Goal: Find specific page/section: Find specific page/section

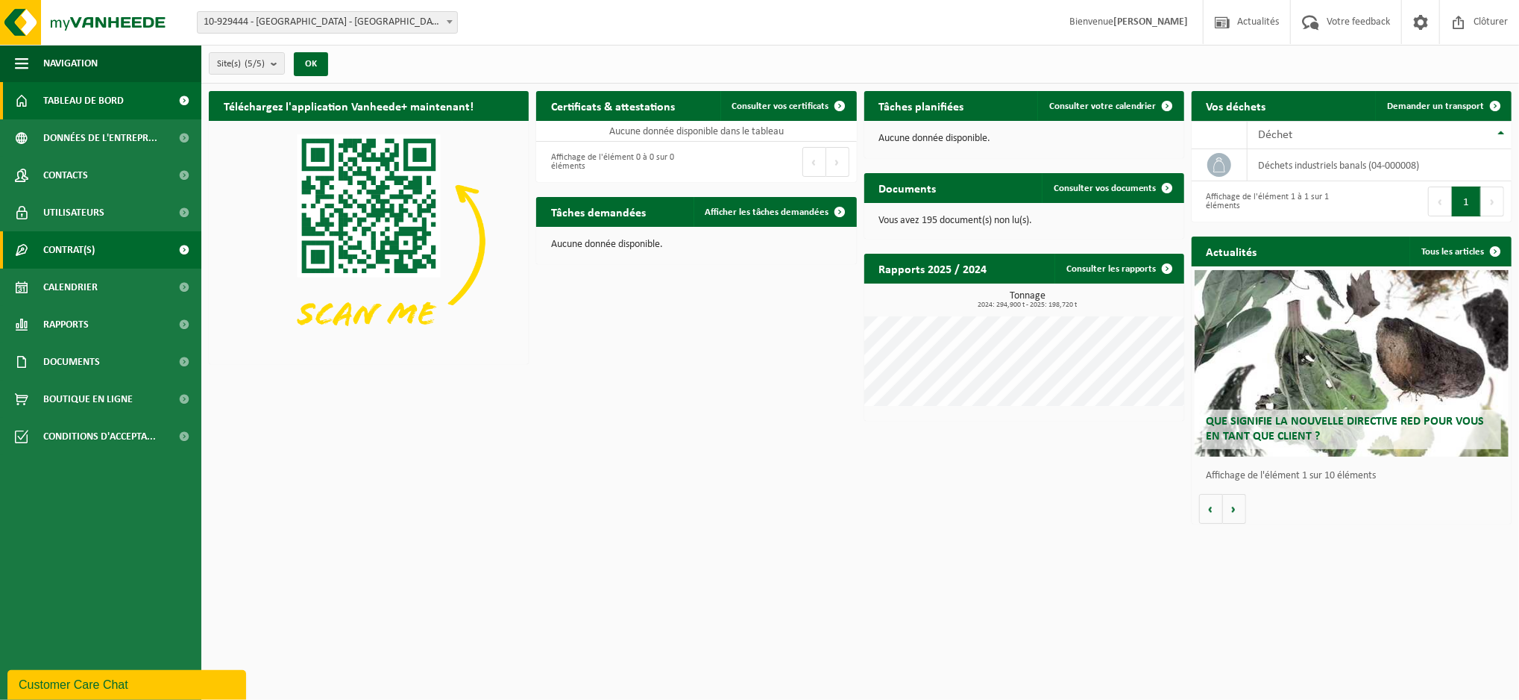
click at [115, 245] on link "Contrat(s)" at bounding box center [100, 249] width 201 height 37
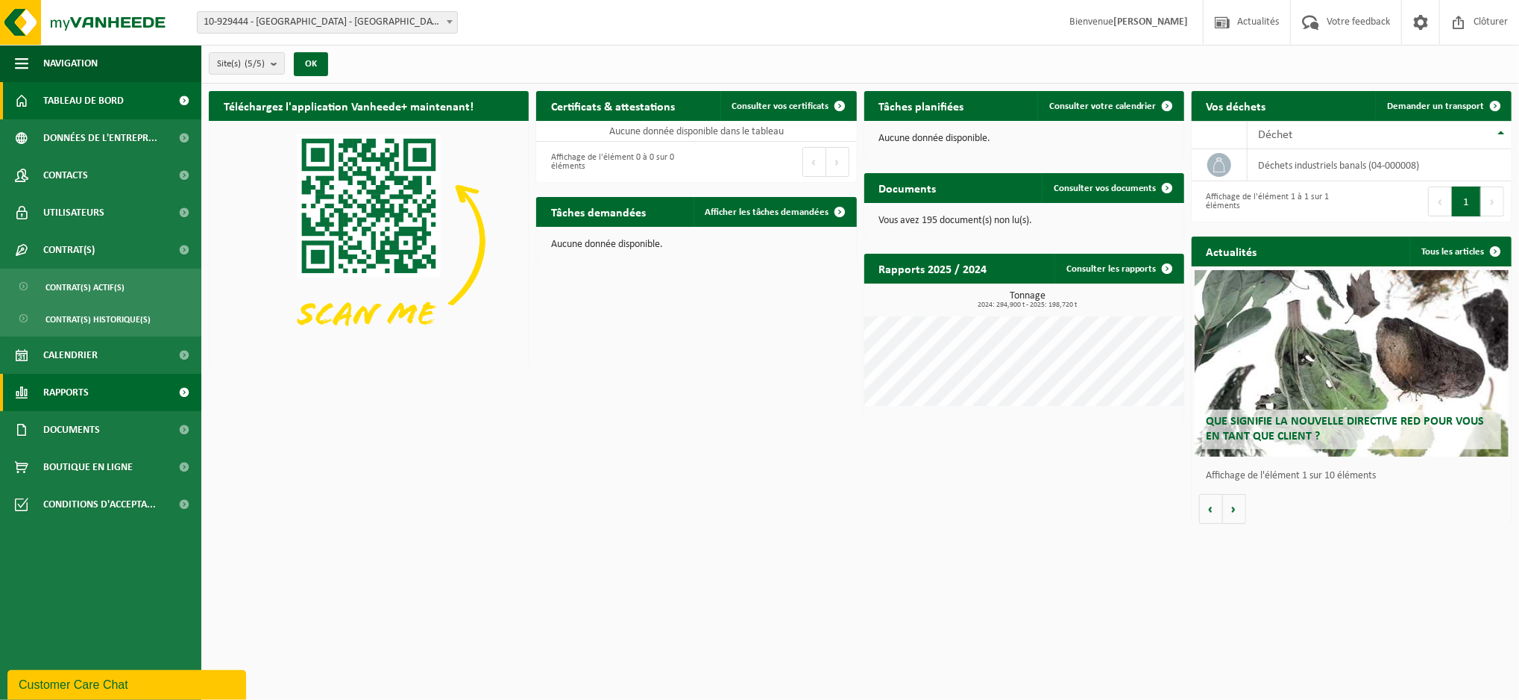
click at [108, 390] on link "Rapports" at bounding box center [100, 392] width 201 height 37
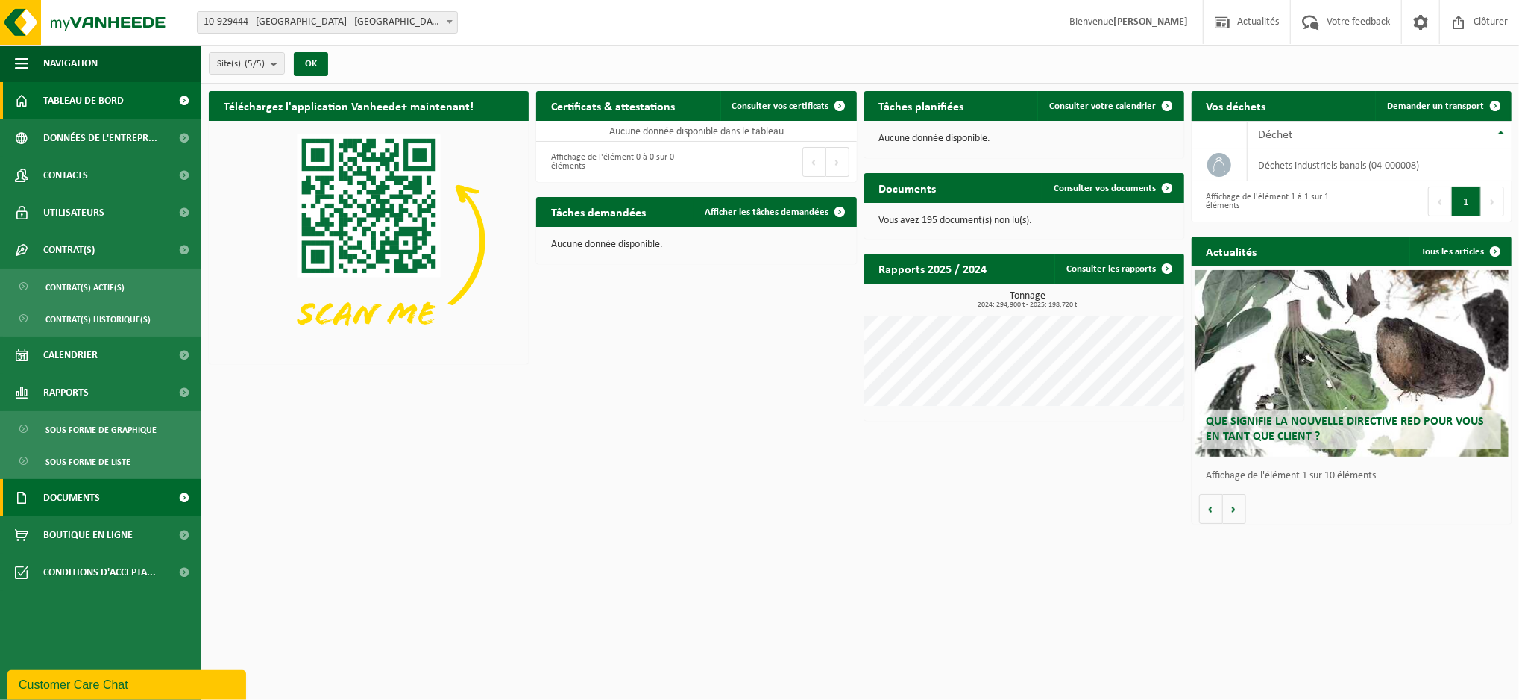
click at [118, 499] on link "Documents" at bounding box center [100, 497] width 201 height 37
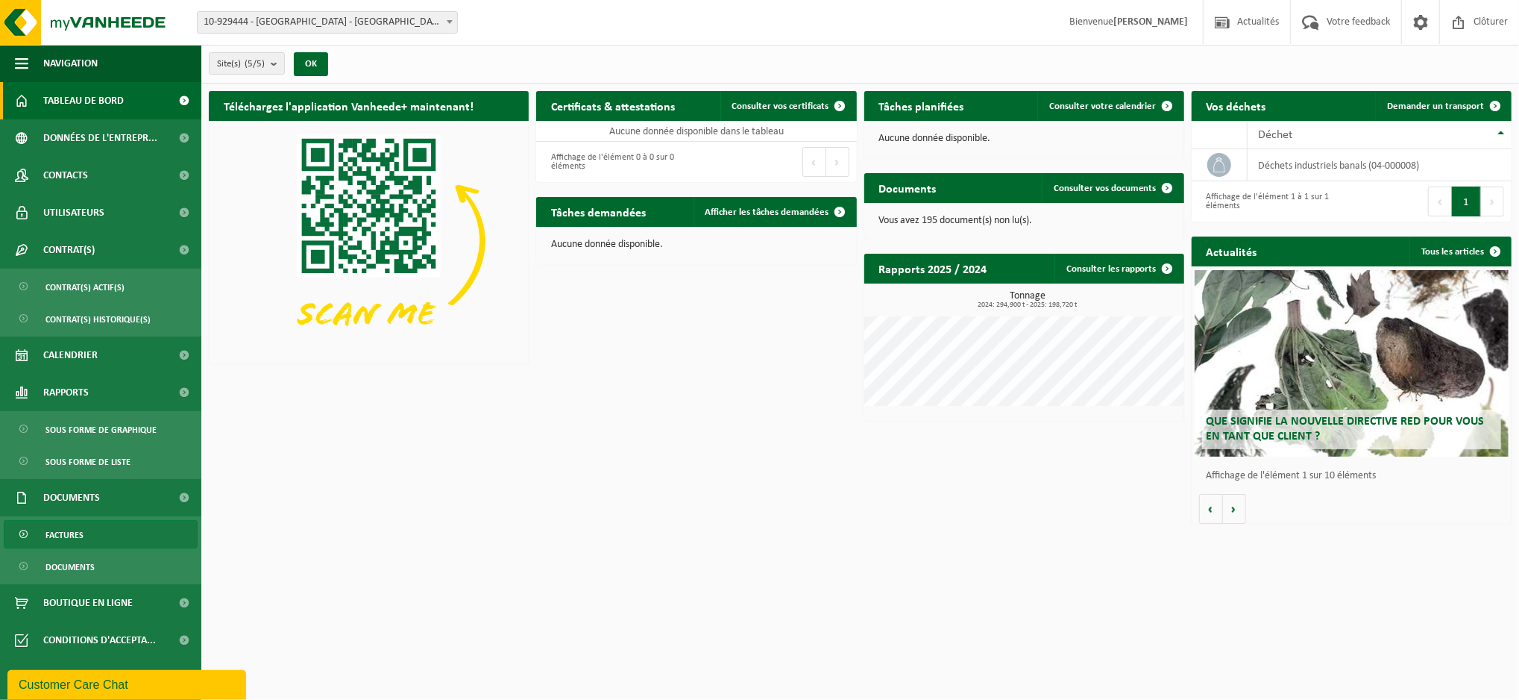
click at [102, 532] on link "Factures" at bounding box center [101, 534] width 194 height 28
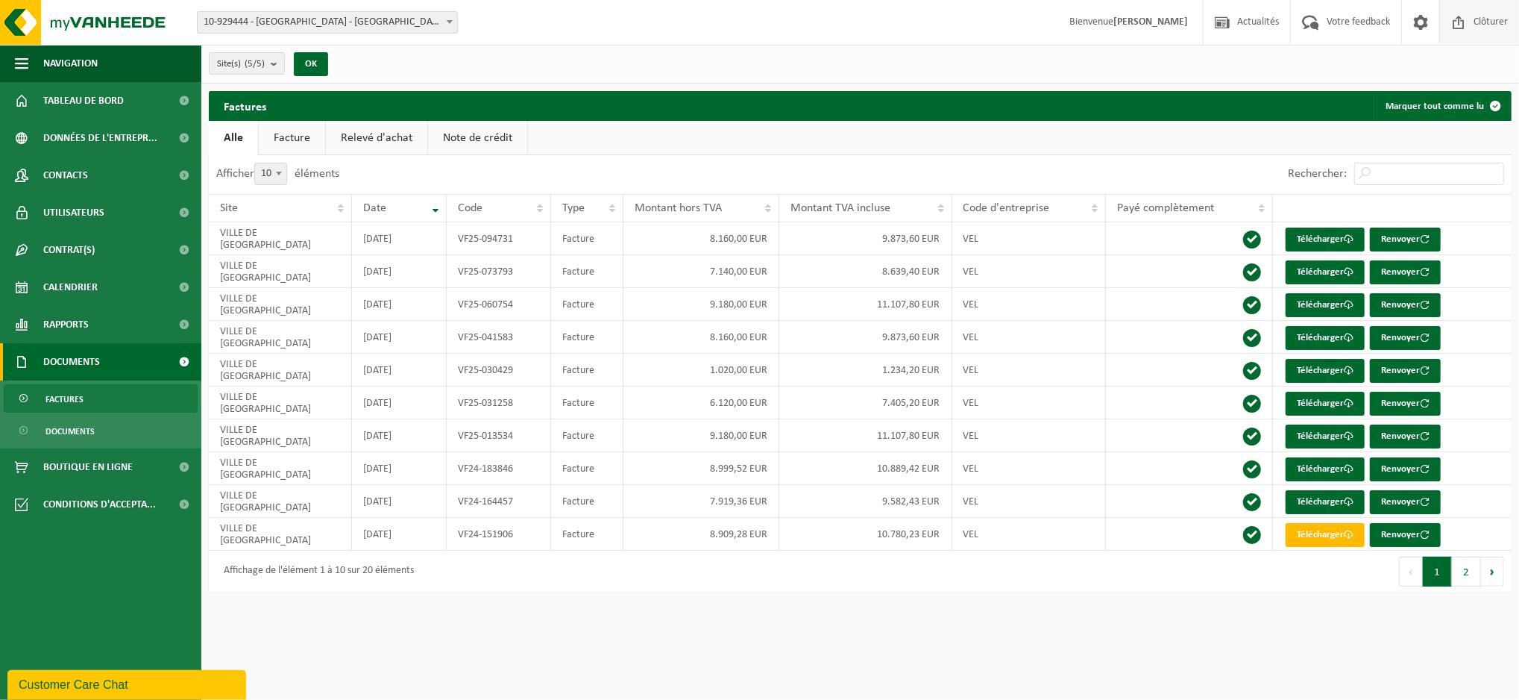
click at [1485, 25] on span "Clôturer" at bounding box center [1491, 22] width 42 height 44
